Goal: Task Accomplishment & Management: Manage account settings

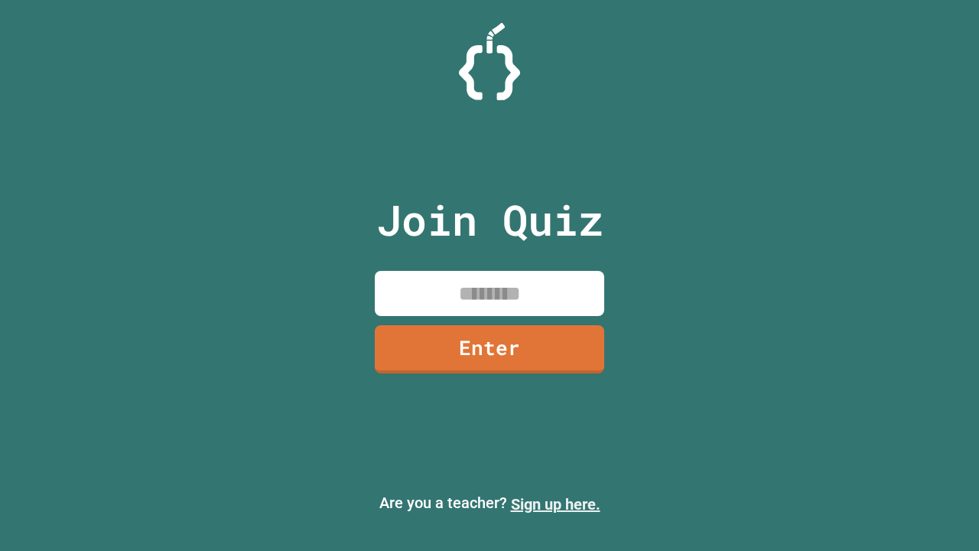
click at [555, 504] on link "Sign up here." at bounding box center [555, 504] width 89 height 18
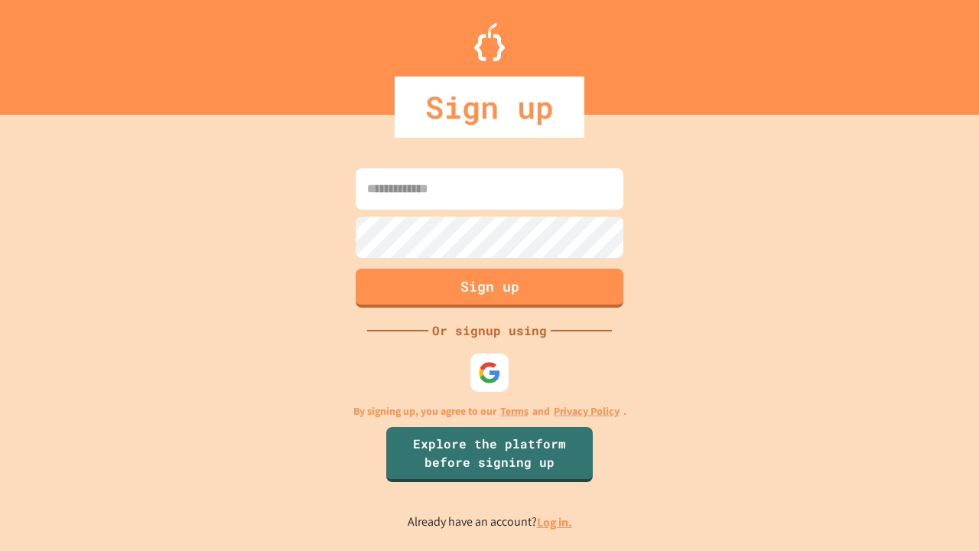
click at [555, 521] on link "Log in." at bounding box center [554, 522] width 35 height 16
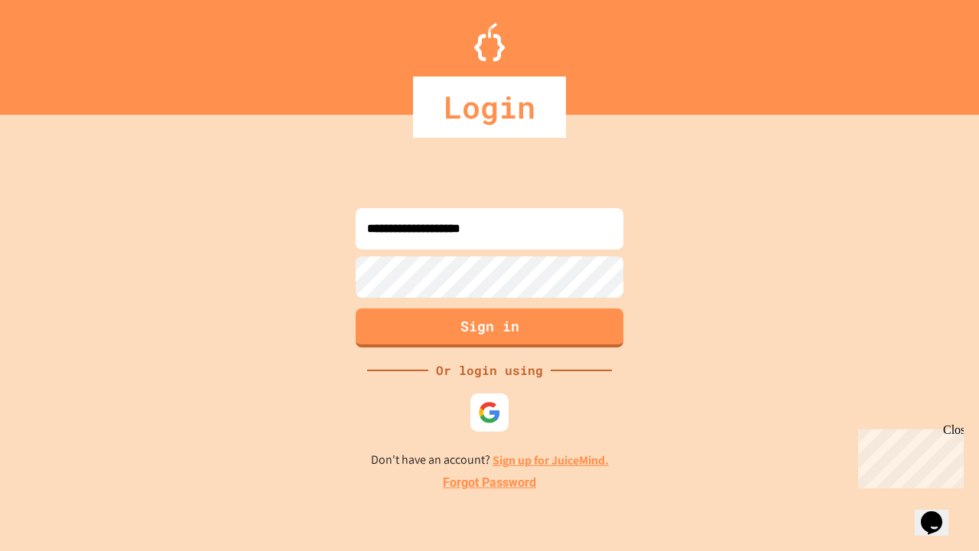
type input "**********"
